Goal: Find contact information

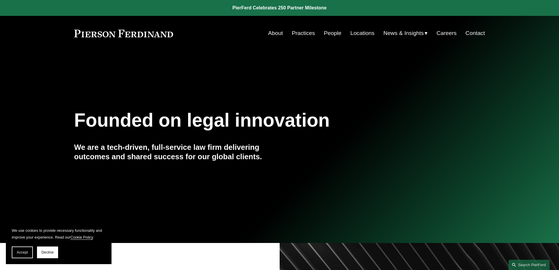
click at [353, 32] on link "Locations" at bounding box center [363, 33] width 24 height 11
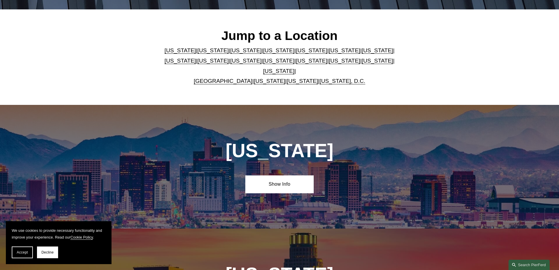
scroll to position [147, 0]
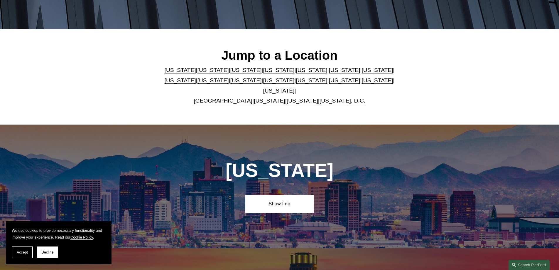
click at [295, 80] on link "[US_STATE]" at bounding box center [278, 80] width 31 height 6
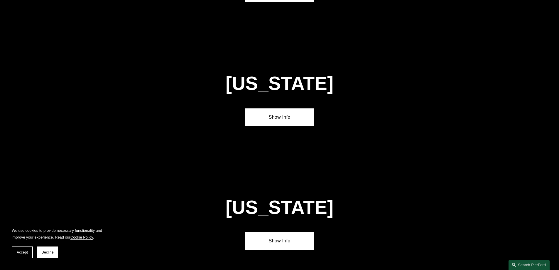
scroll to position [1509, 0]
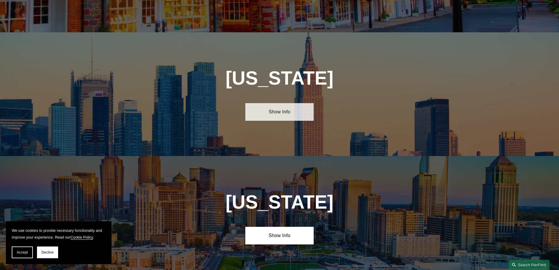
click at [285, 103] on link "Show Info" at bounding box center [279, 112] width 68 height 18
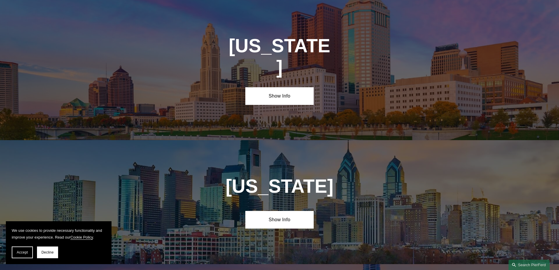
scroll to position [2620, 0]
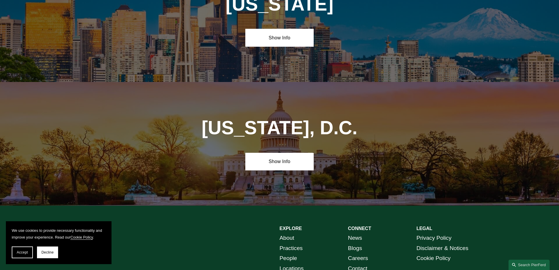
click at [426, 226] on strong "LEGAL" at bounding box center [425, 228] width 16 height 5
click at [424, 226] on strong "LEGAL" at bounding box center [425, 228] width 16 height 5
click at [46, 252] on span "Decline" at bounding box center [47, 252] width 12 height 4
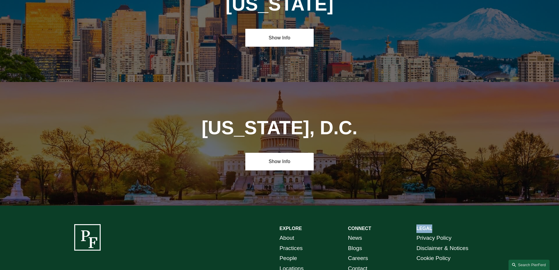
click at [422, 226] on strong "LEGAL" at bounding box center [425, 228] width 16 height 5
click at [319, 233] on p "About Practices People Locations Insights" at bounding box center [314, 258] width 68 height 51
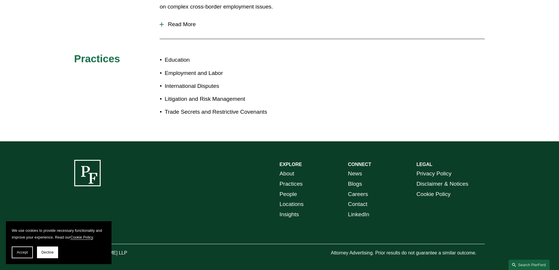
scroll to position [340, 0]
